Goal: Task Accomplishment & Management: Manage account settings

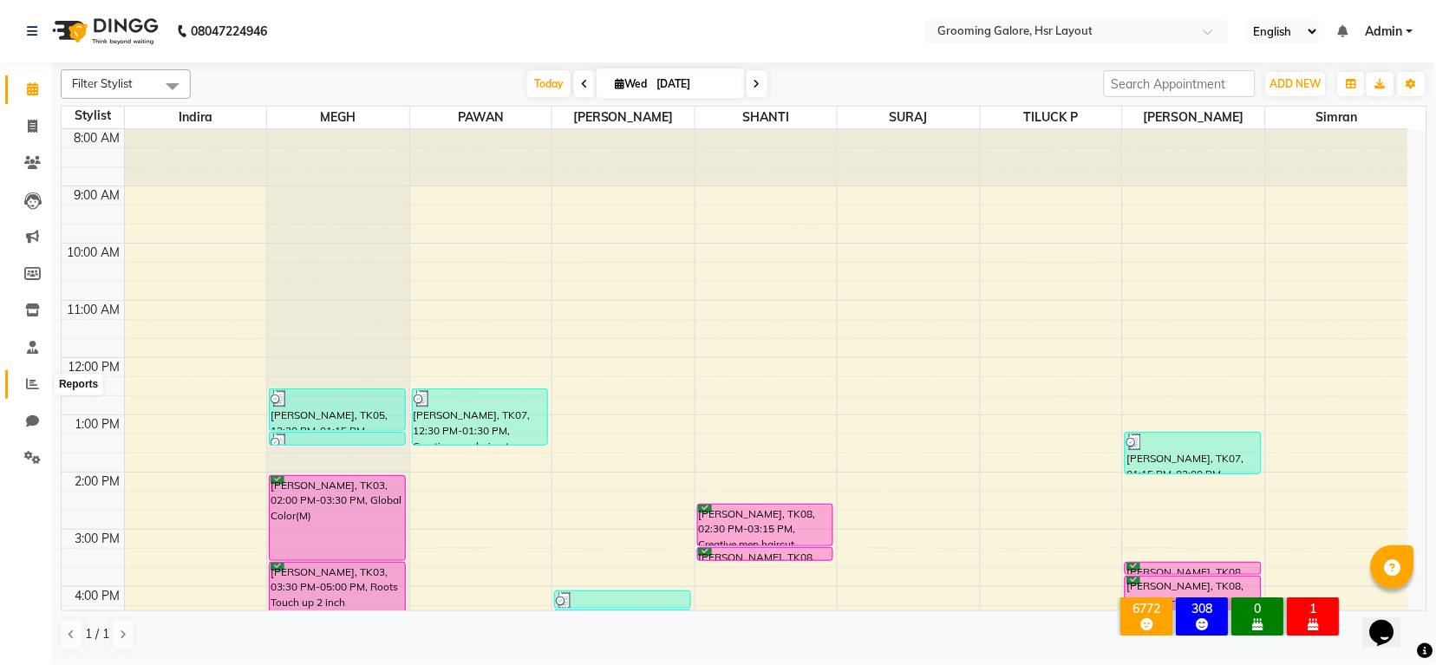
click at [38, 387] on span at bounding box center [32, 385] width 30 height 20
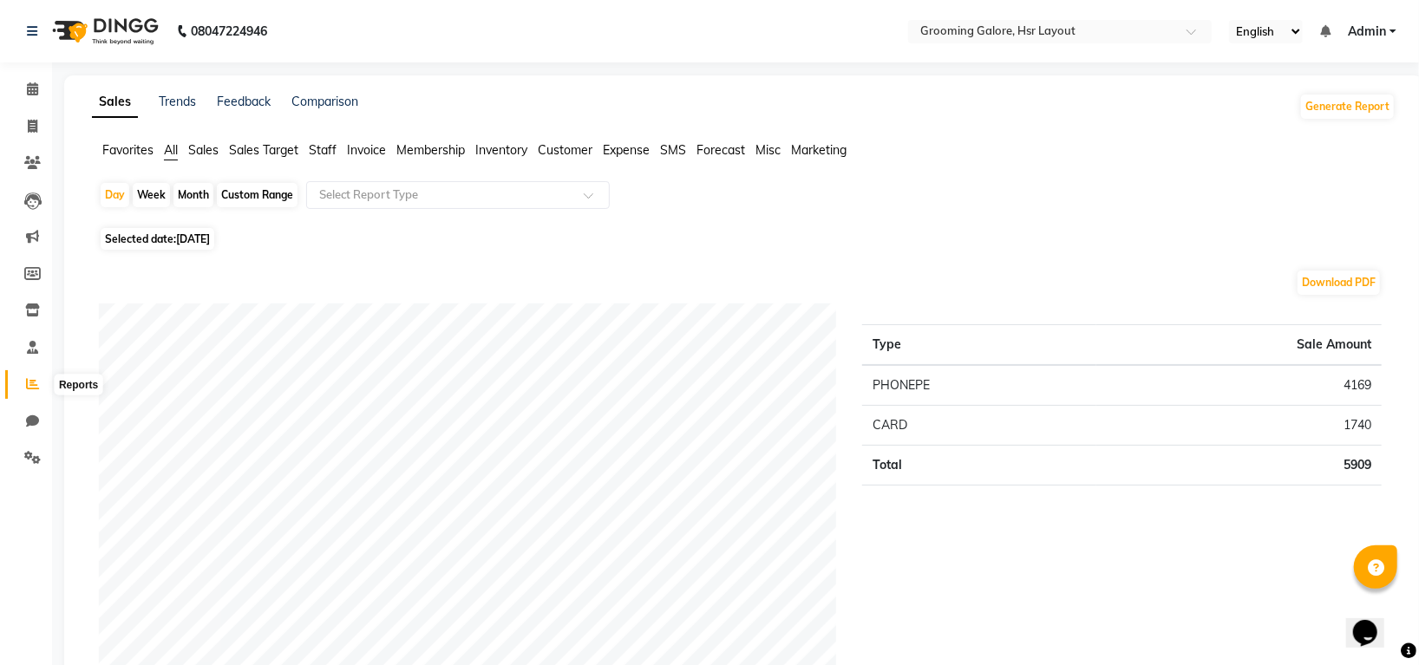
click at [29, 379] on icon at bounding box center [32, 383] width 13 height 13
click at [31, 378] on icon at bounding box center [32, 383] width 13 height 13
click at [199, 193] on div "Month" at bounding box center [193, 195] width 40 height 24
select select "9"
select select "2025"
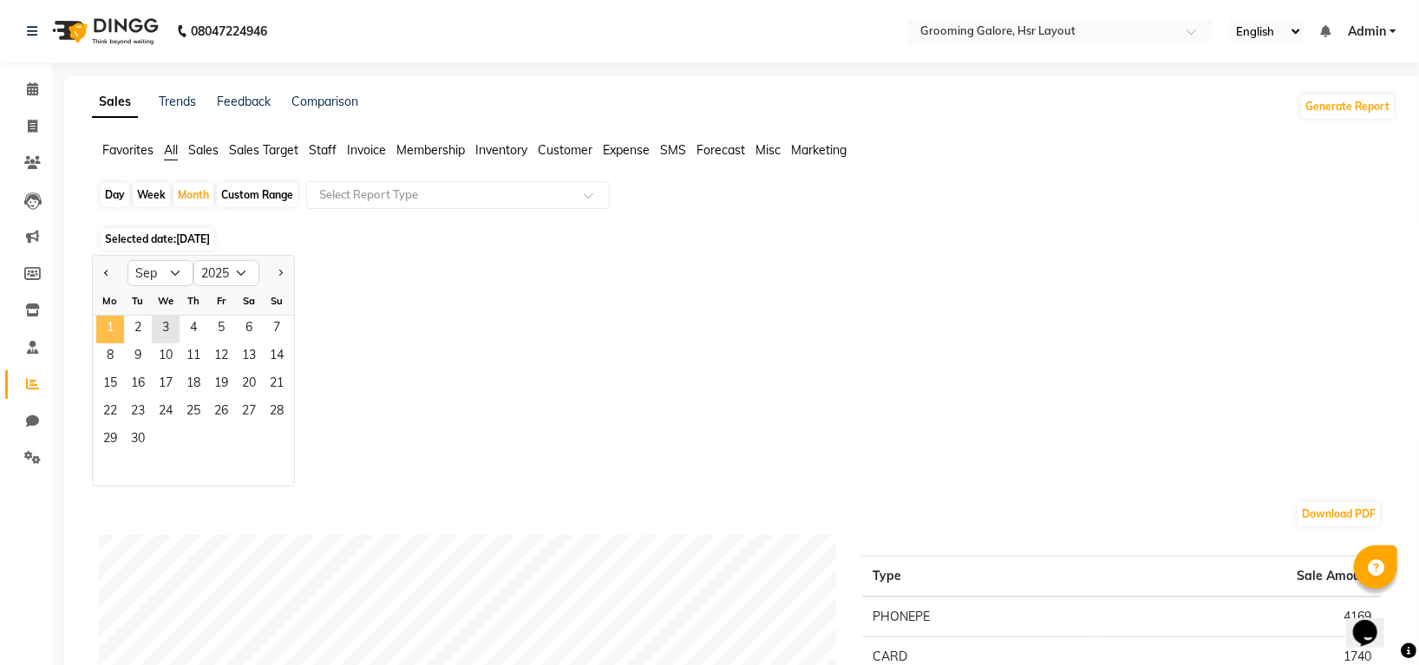
click at [118, 329] on span "1" at bounding box center [110, 330] width 28 height 28
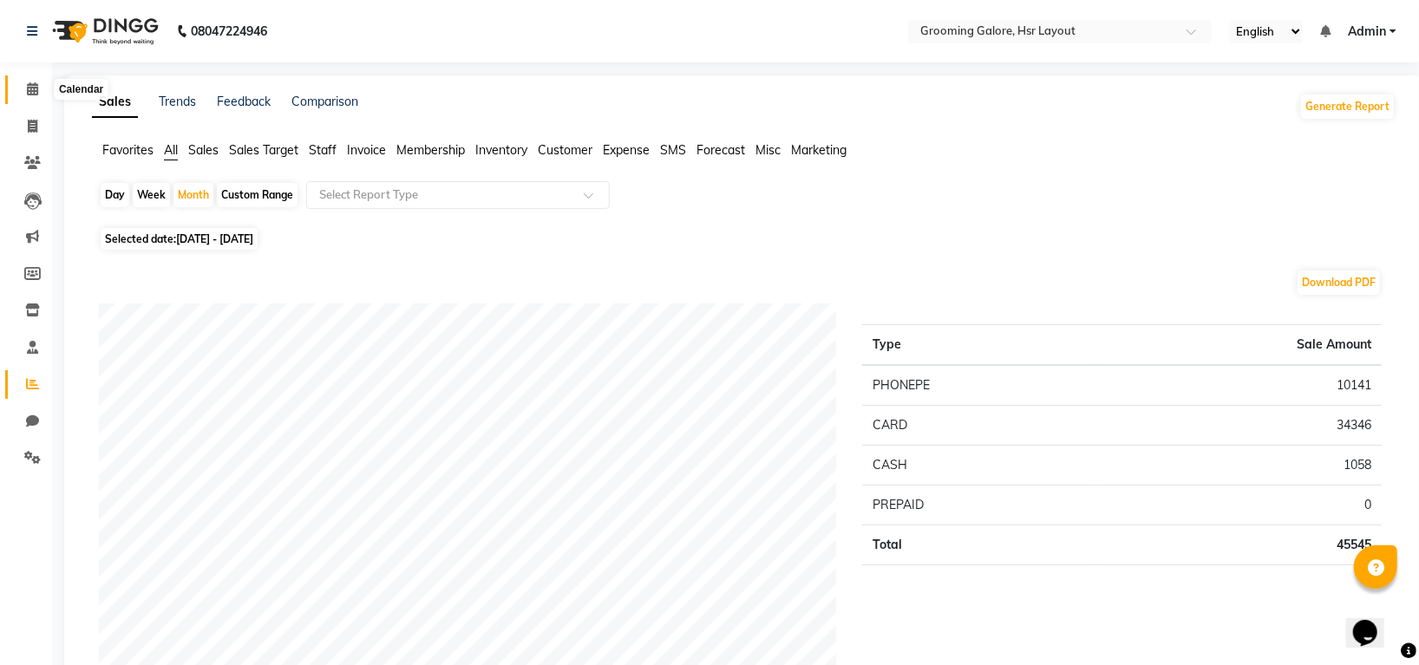
click at [28, 91] on icon at bounding box center [32, 88] width 11 height 13
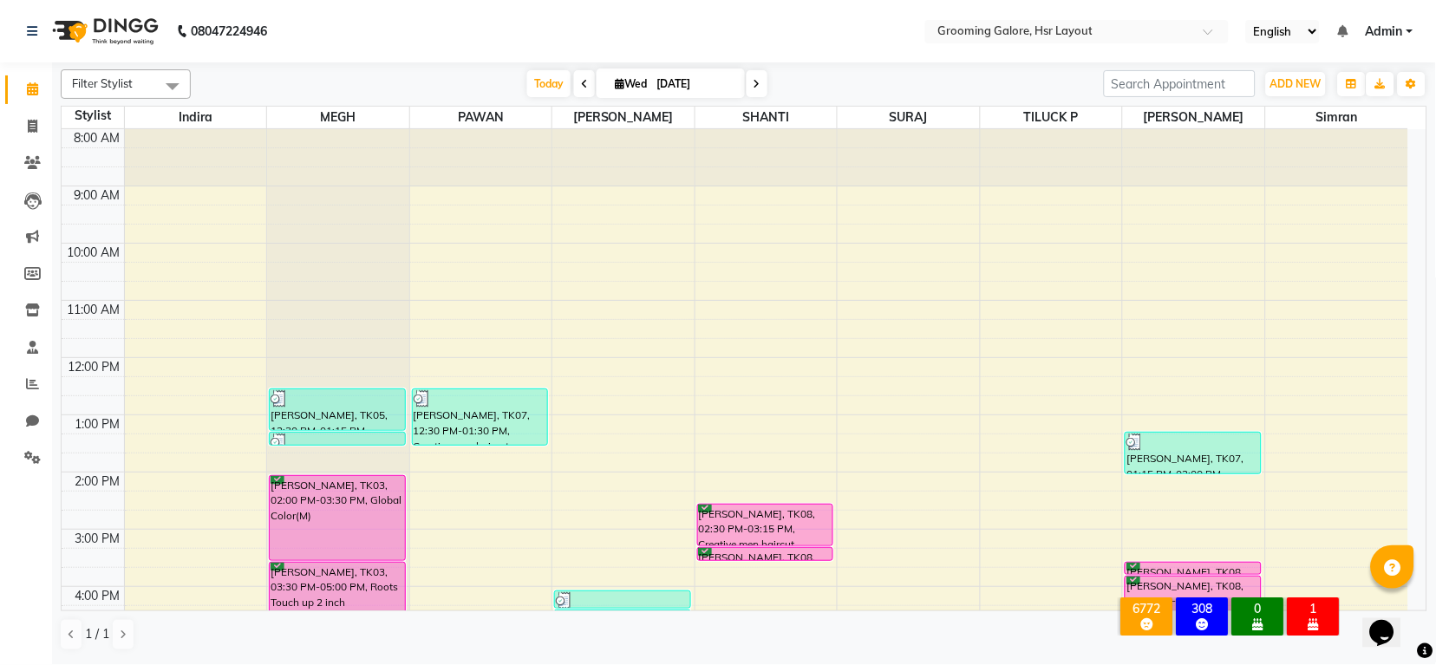
click at [755, 81] on icon at bounding box center [757, 84] width 7 height 10
type input "[DATE]"
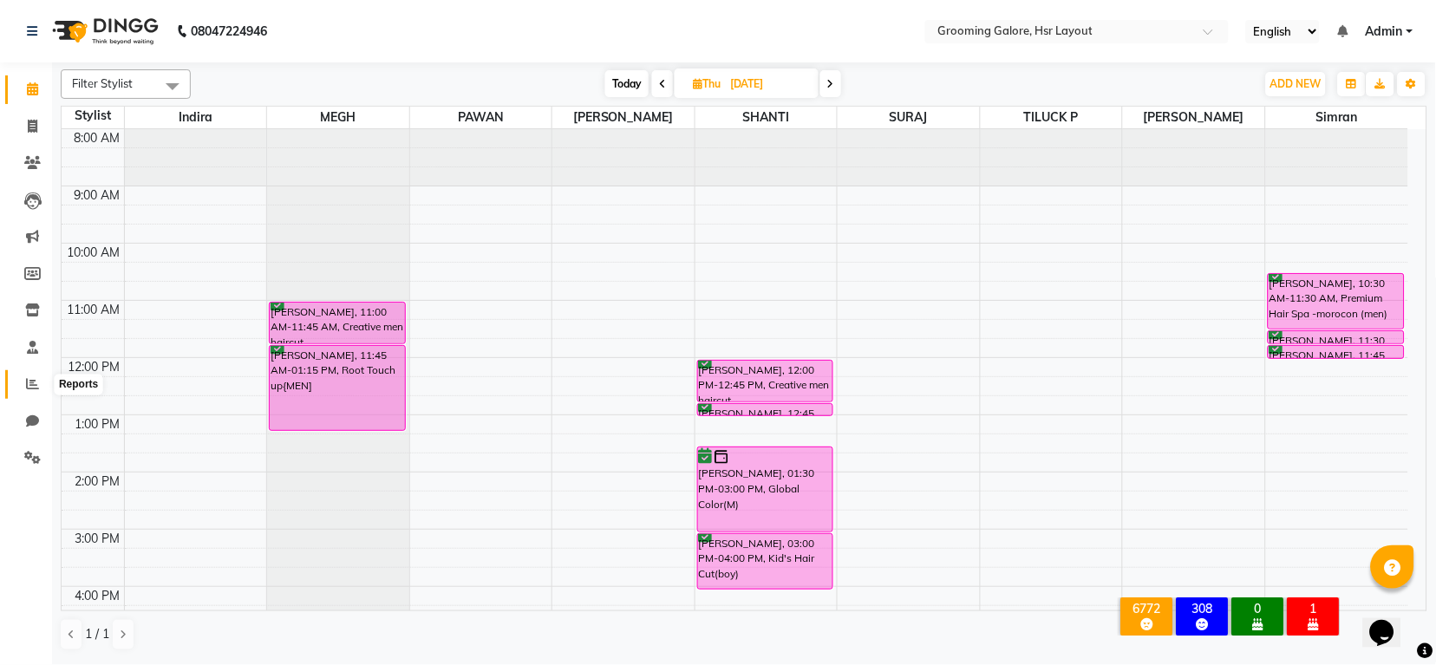
click at [31, 381] on icon at bounding box center [32, 383] width 13 height 13
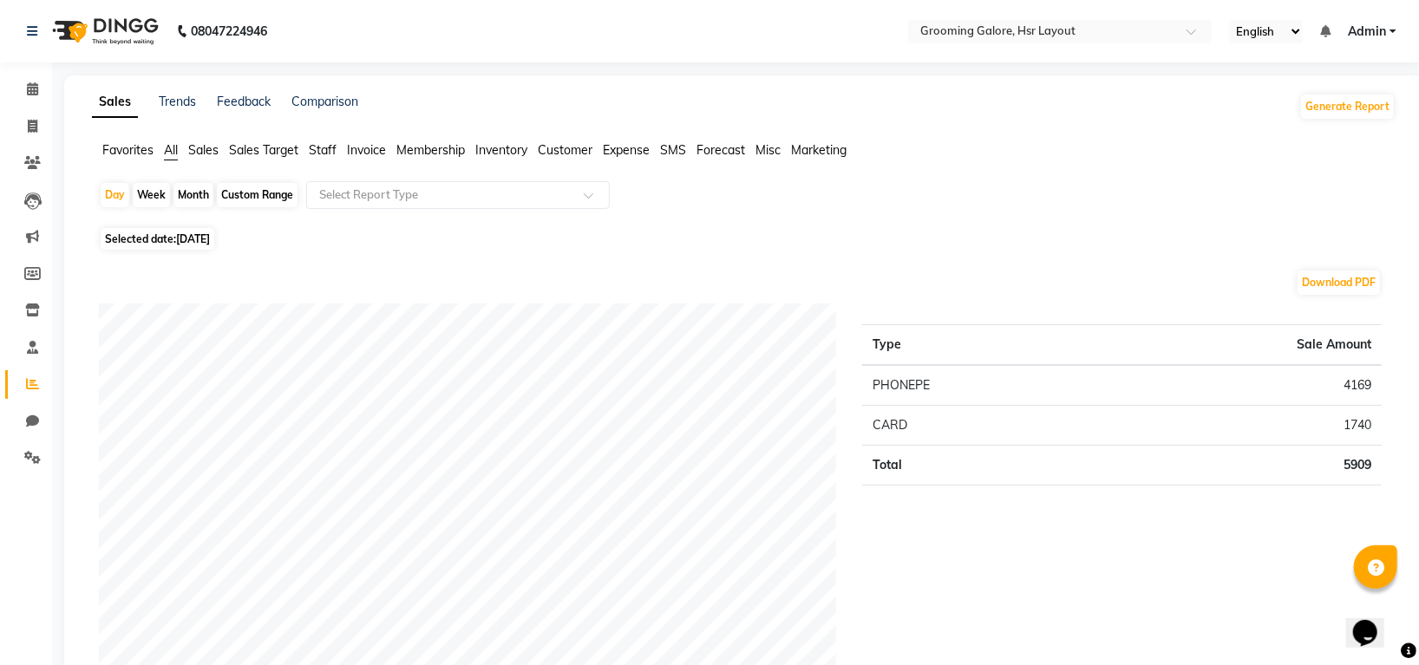
click at [194, 197] on div "Month" at bounding box center [193, 195] width 40 height 24
select select "9"
select select "2025"
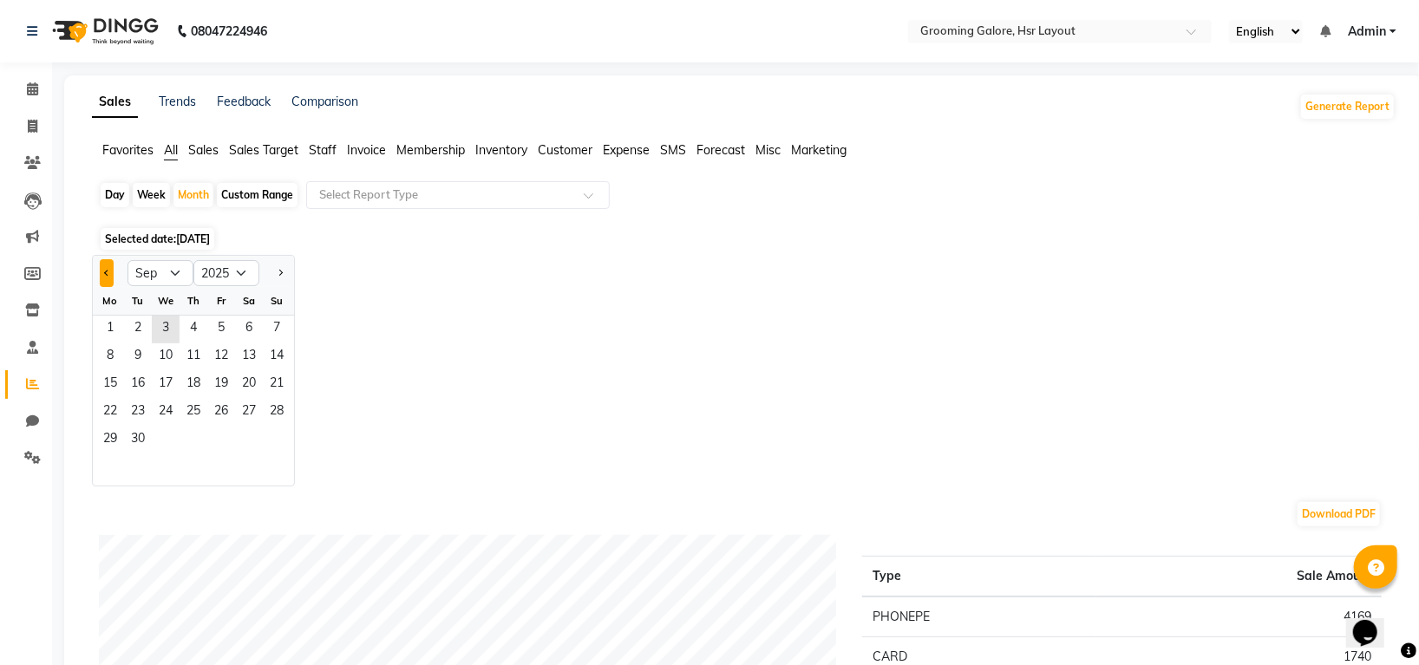
click at [106, 269] on span "Previous month" at bounding box center [107, 272] width 6 height 6
select select "8"
click at [229, 327] on span "1" at bounding box center [221, 330] width 28 height 28
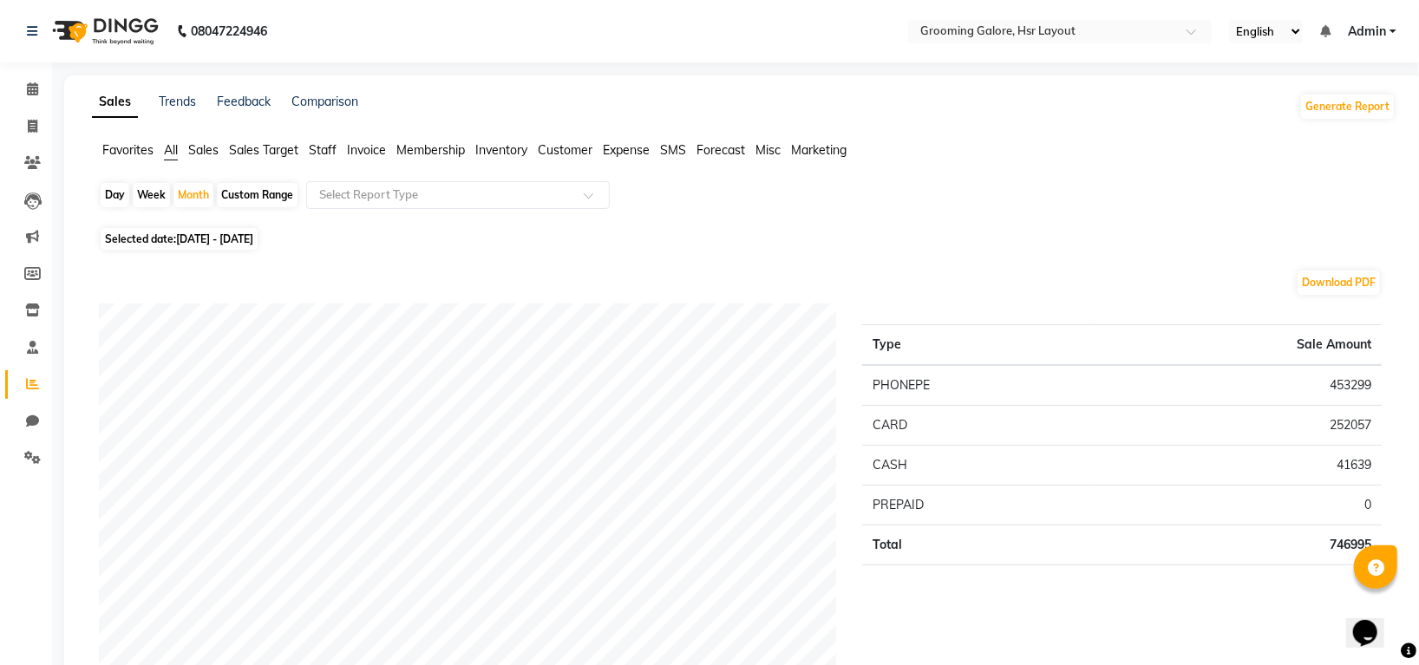
click at [209, 239] on span "[DATE] - [DATE]" at bounding box center [214, 238] width 77 height 13
select select "8"
select select "2025"
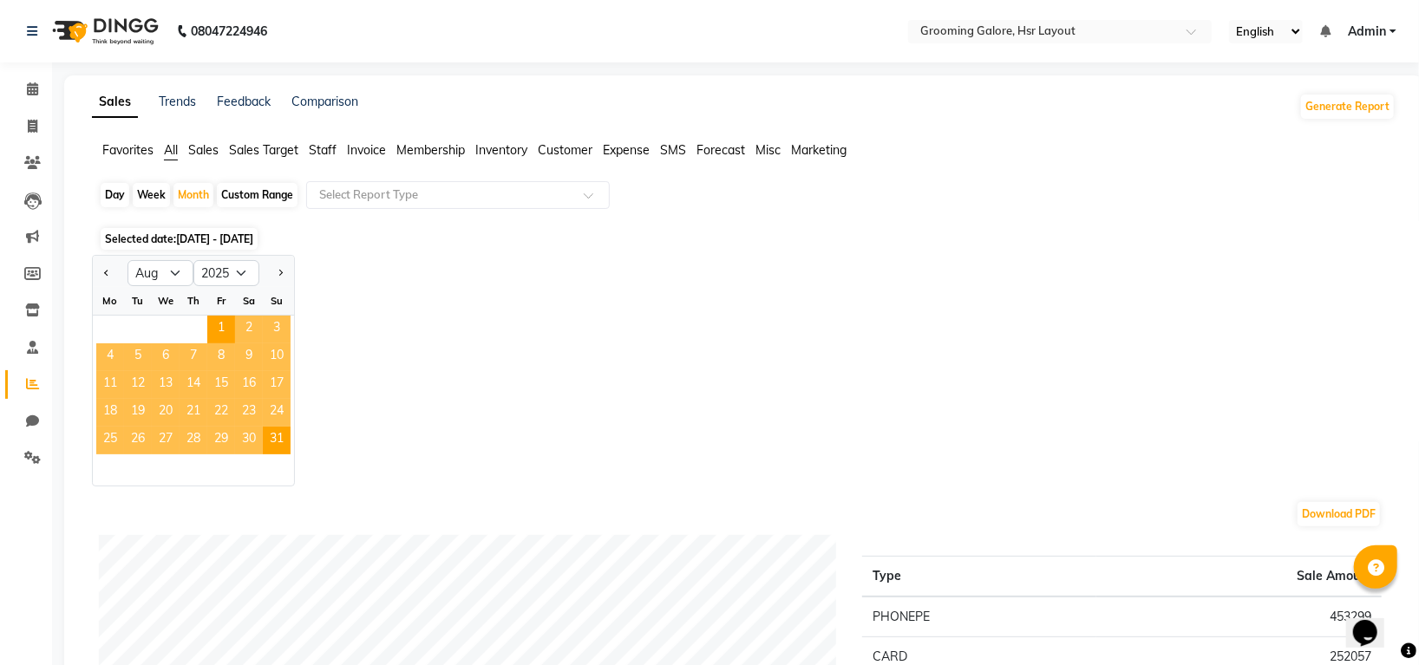
click at [259, 193] on div "Custom Range" at bounding box center [257, 195] width 81 height 24
select select "8"
select select "2025"
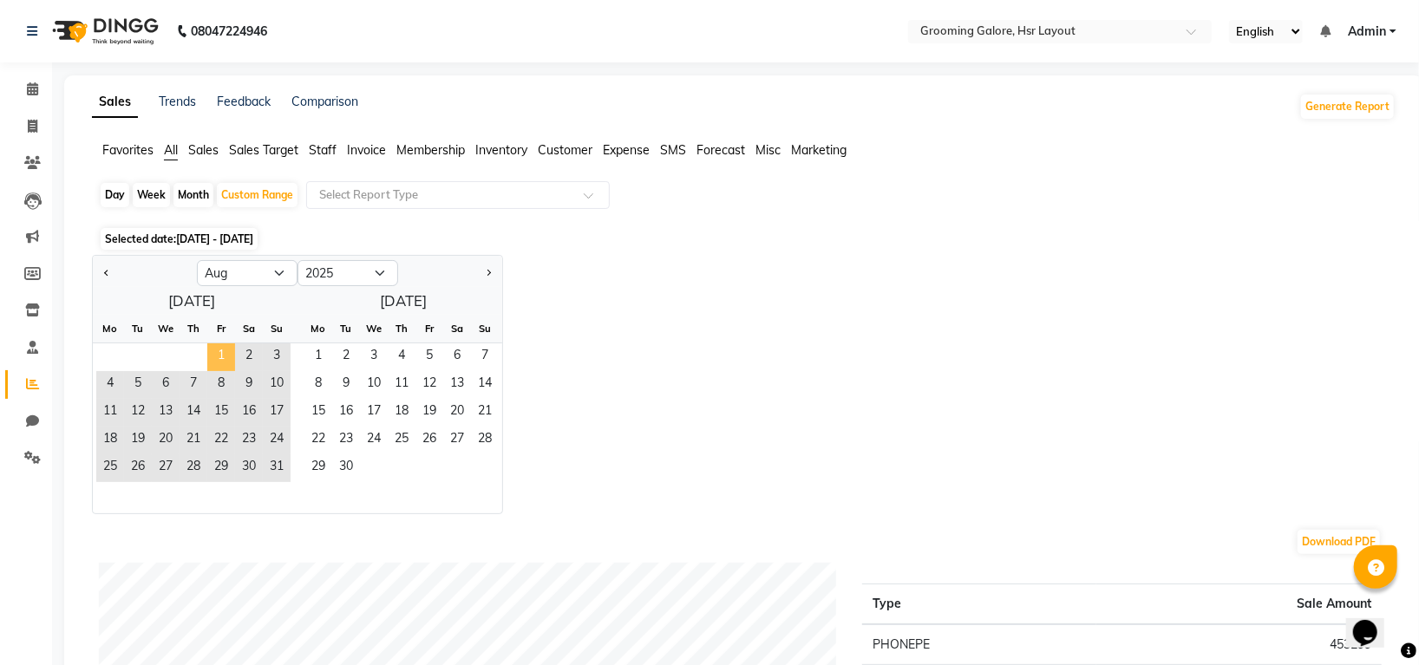
click at [224, 361] on span "1" at bounding box center [221, 357] width 28 height 28
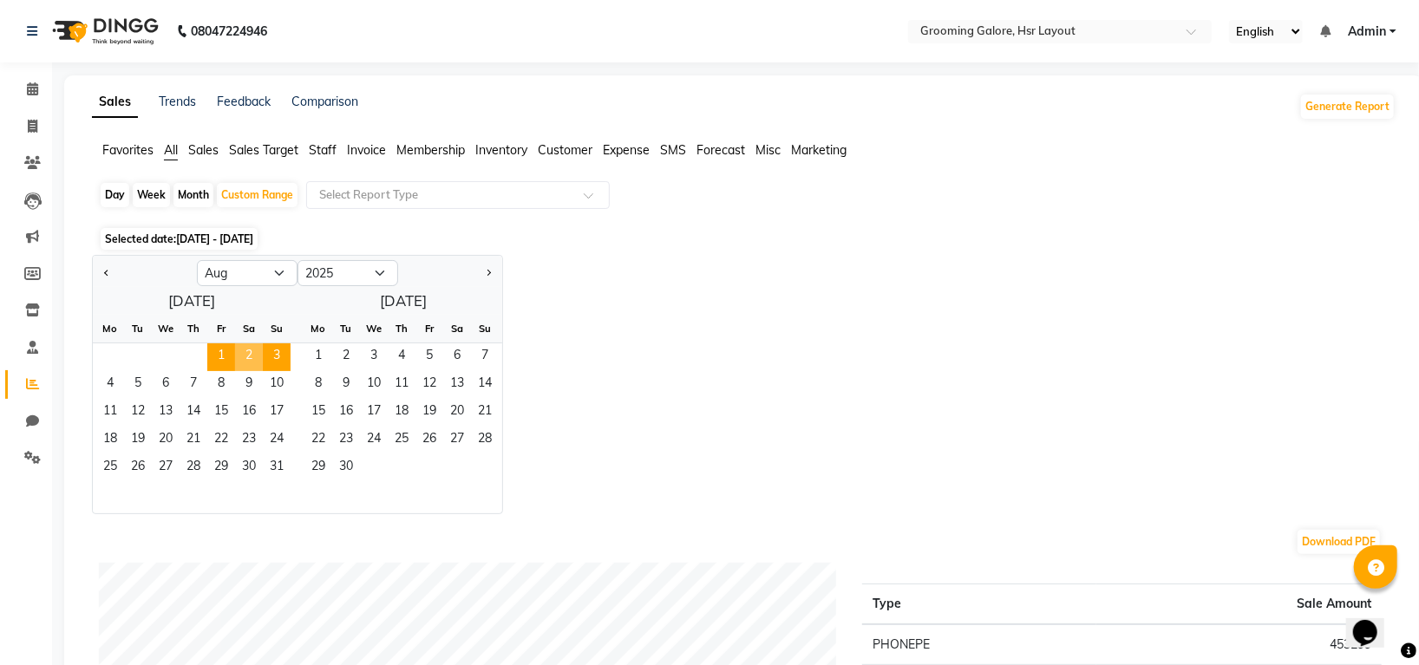
drag, startPoint x: 224, startPoint y: 361, endPoint x: 265, endPoint y: 357, distance: 40.9
click at [265, 358] on div "1 2 3" at bounding box center [192, 357] width 198 height 28
click at [266, 357] on span "3" at bounding box center [277, 357] width 28 height 28
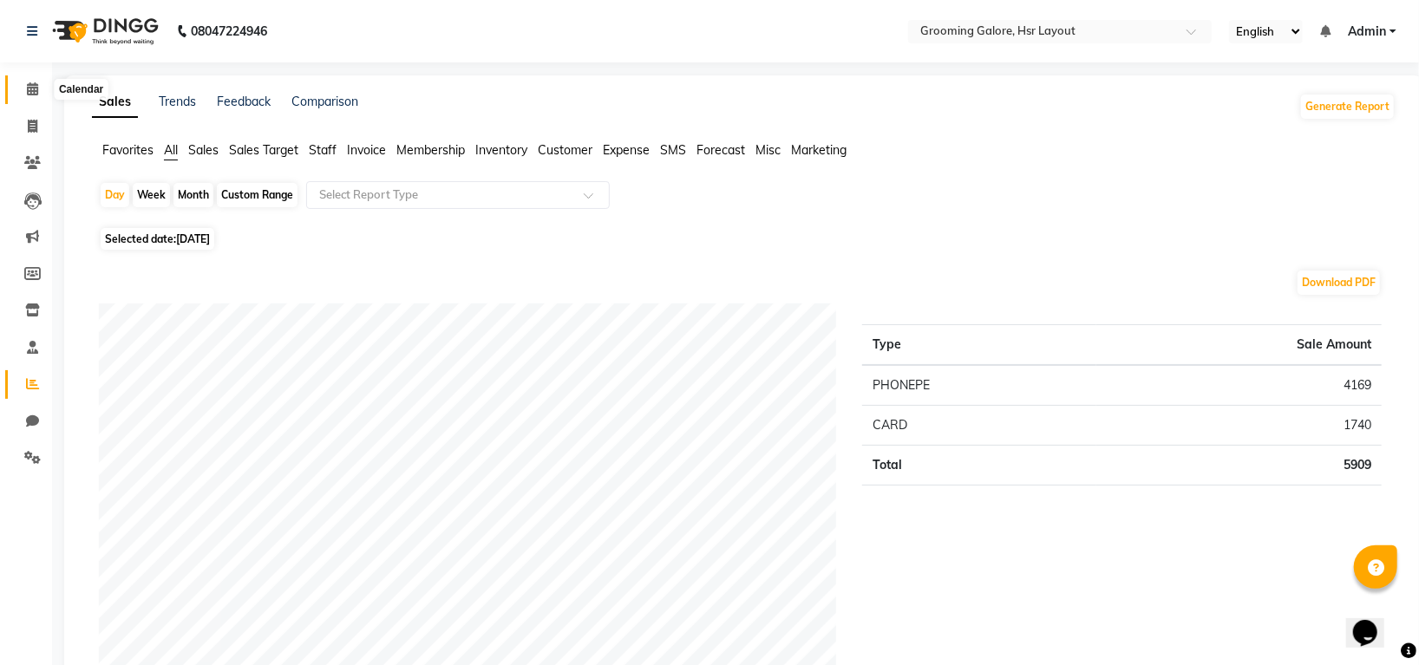
click at [33, 89] on icon at bounding box center [32, 88] width 11 height 13
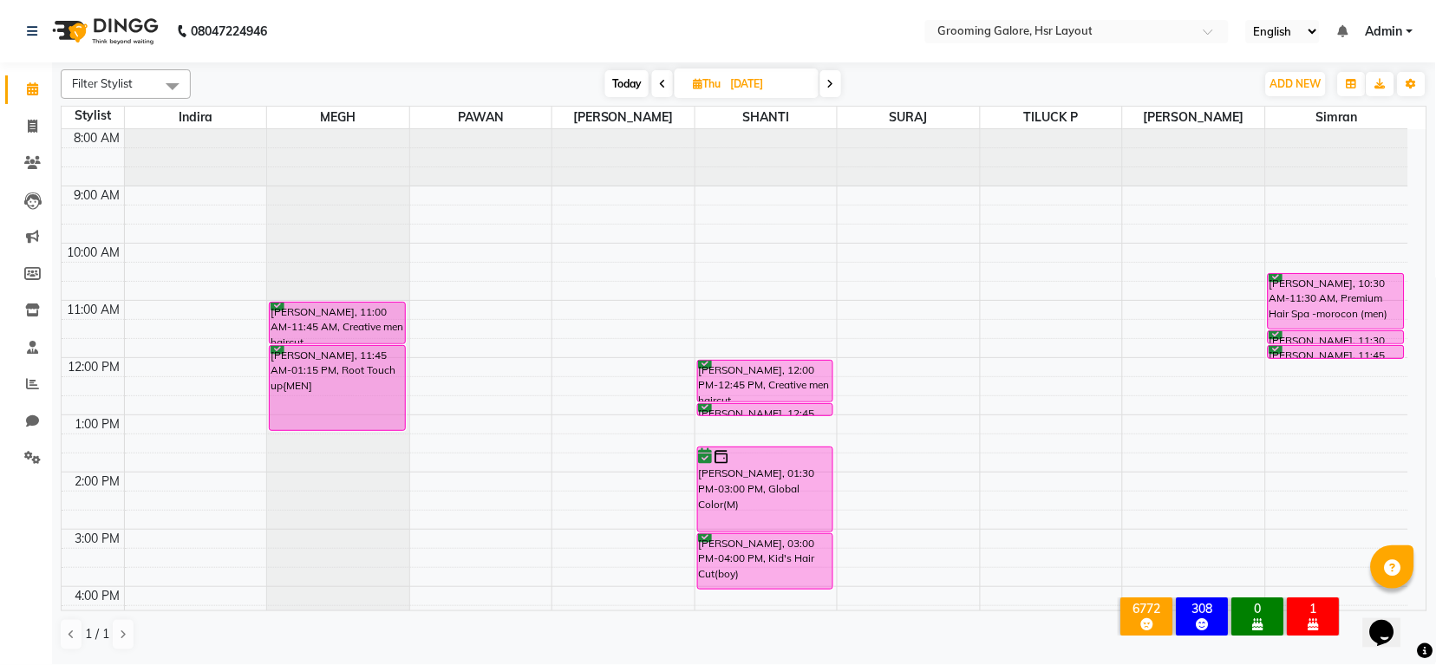
click at [830, 86] on icon at bounding box center [830, 84] width 7 height 10
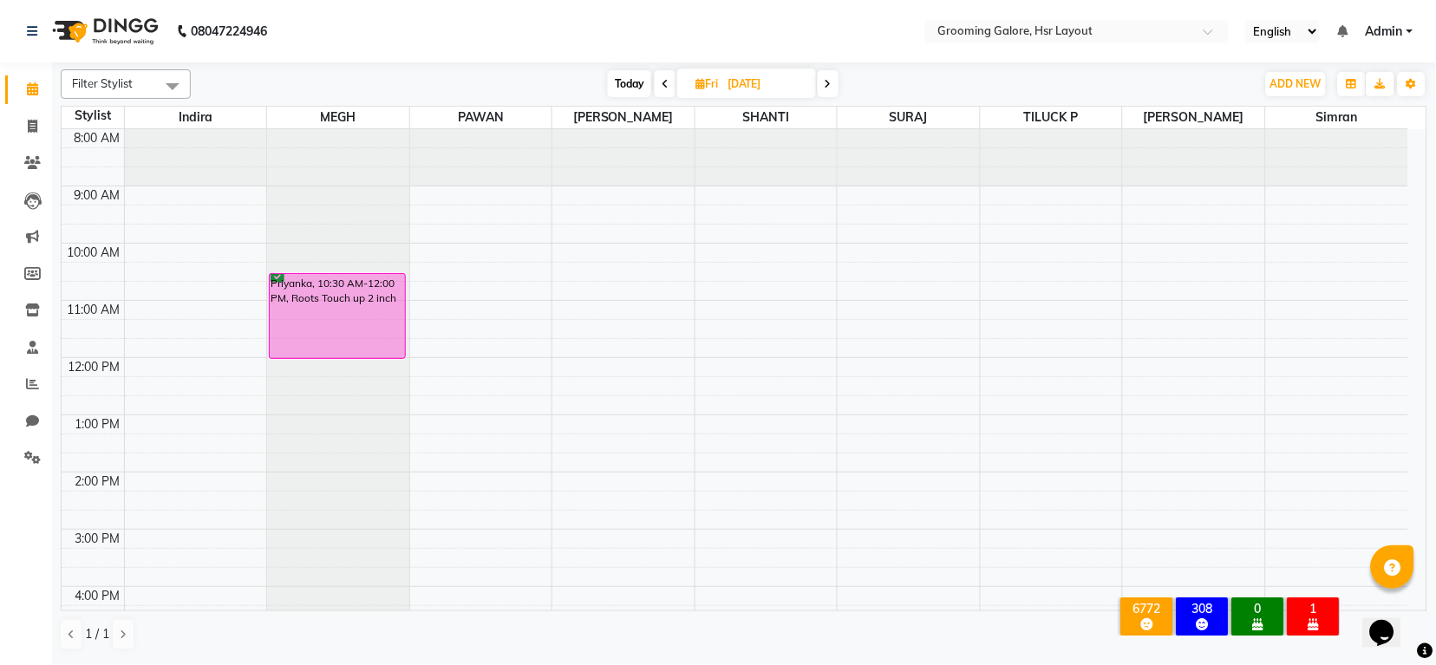
click at [663, 86] on icon at bounding box center [665, 84] width 7 height 10
type input "[DATE]"
